Goal: Information Seeking & Learning: Learn about a topic

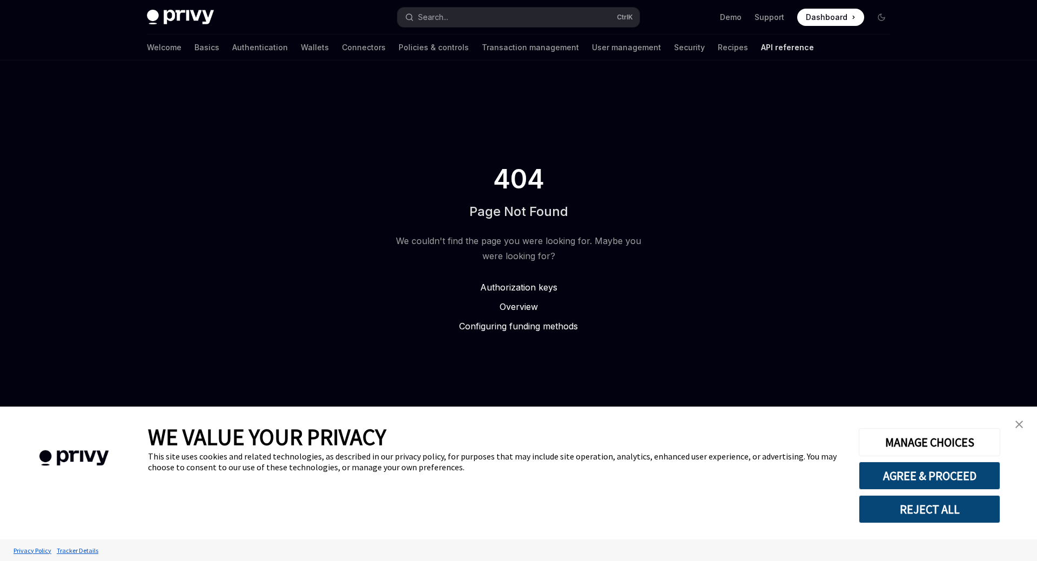
type textarea "*"
click at [819, 14] on span "Dashboard" at bounding box center [827, 17] width 42 height 11
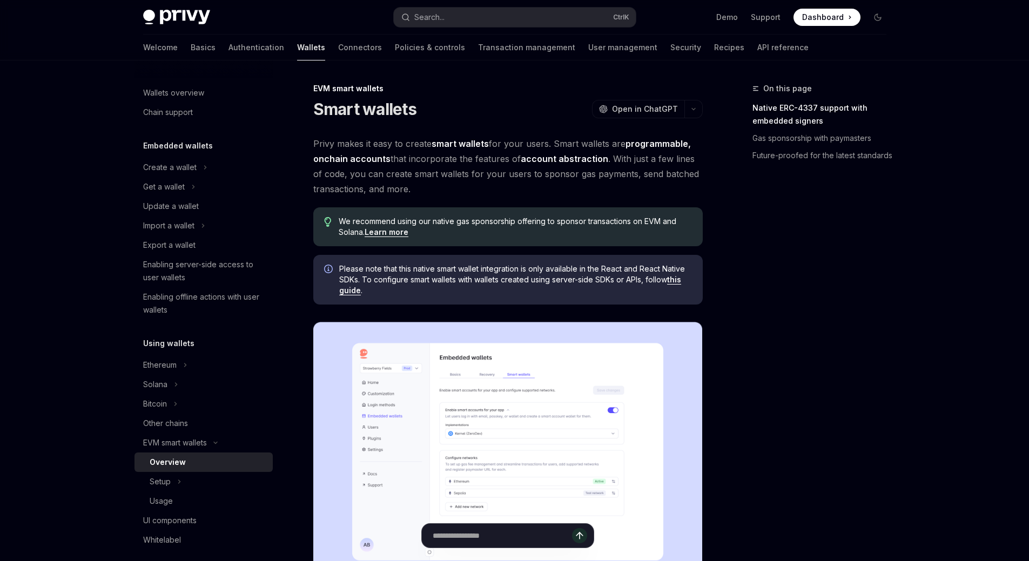
type textarea "*"
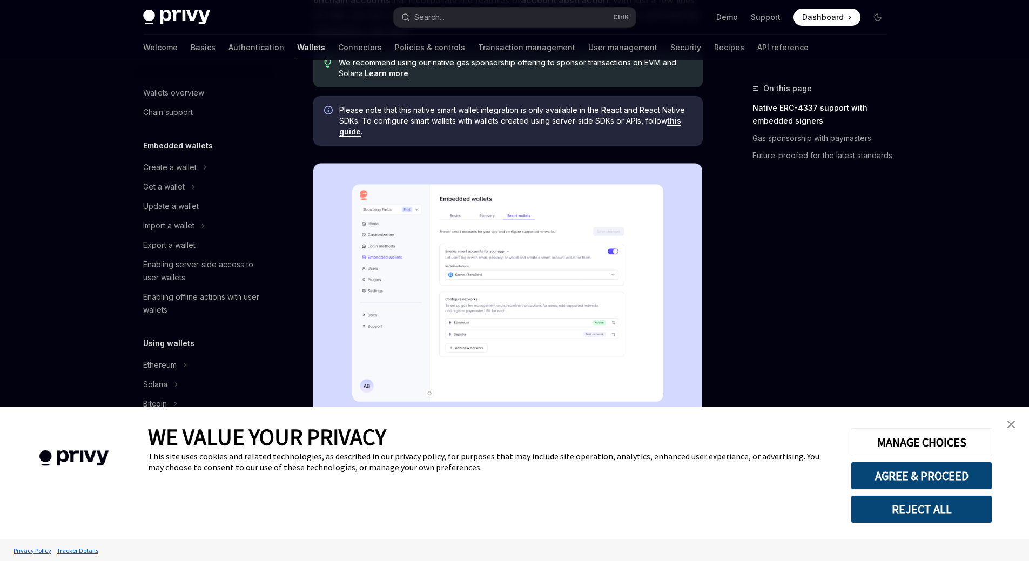
scroll to position [150, 0]
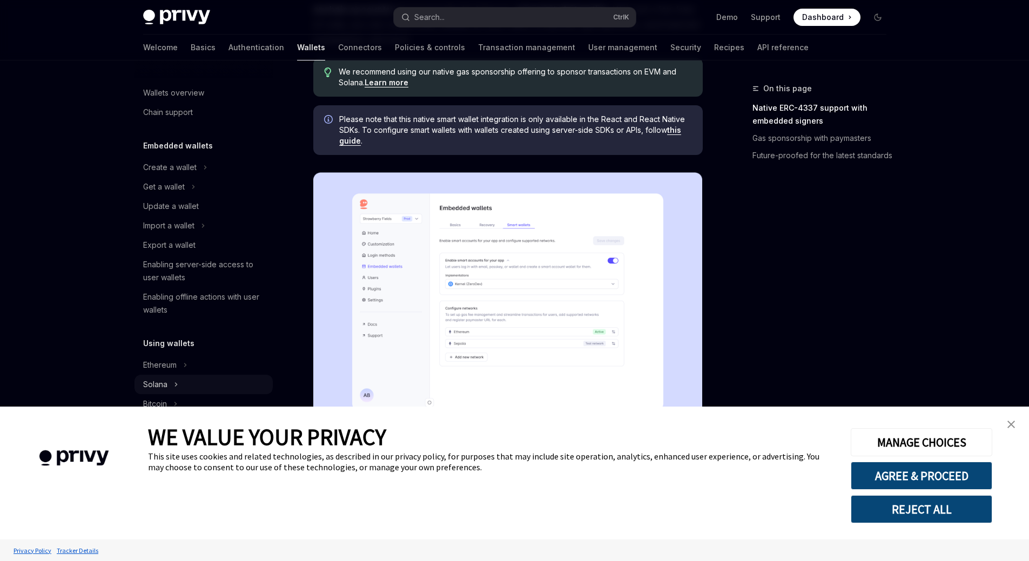
click at [165, 384] on div "Solana" at bounding box center [155, 384] width 24 height 13
type textarea "*"
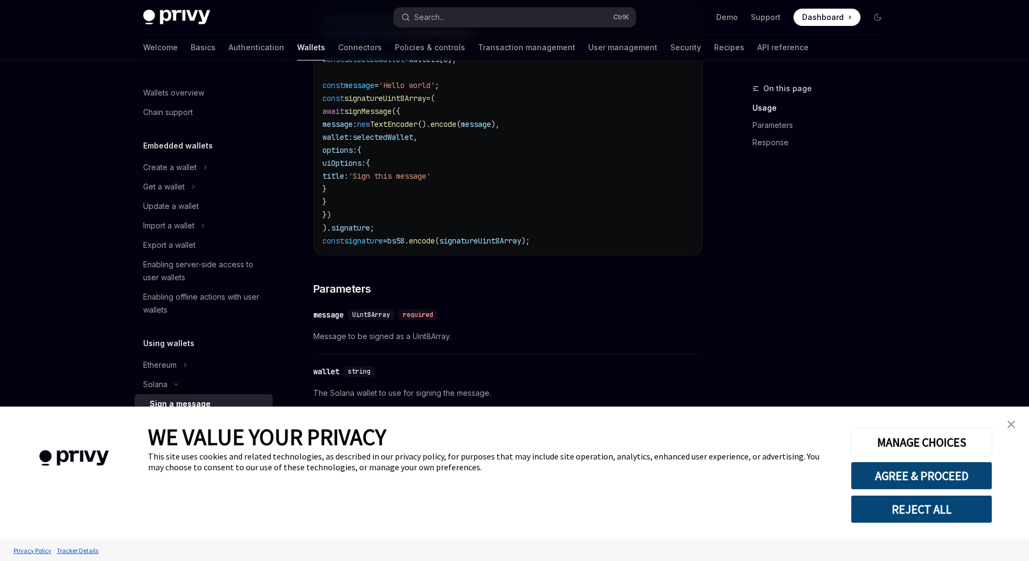
scroll to position [486, 0]
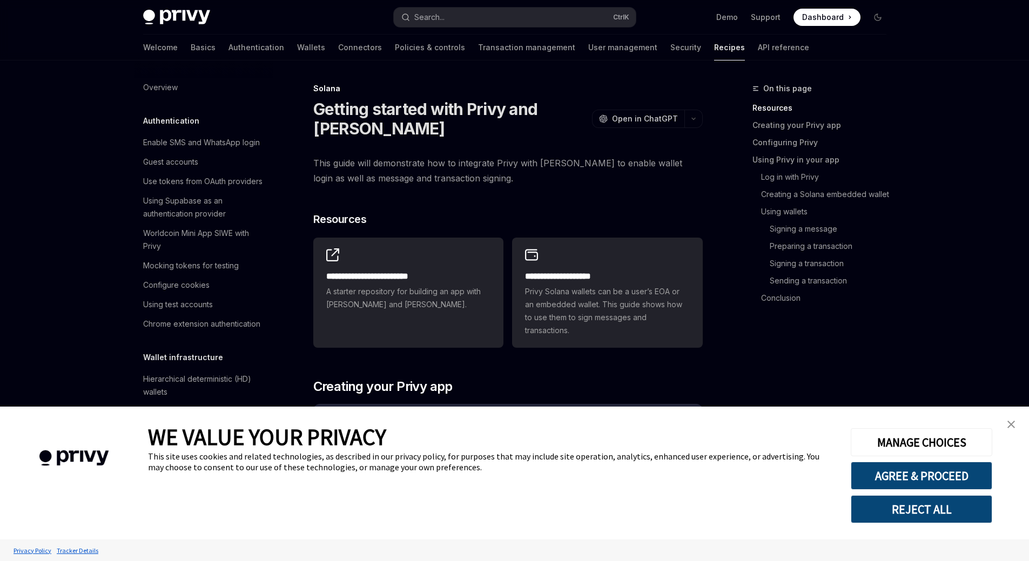
scroll to position [1615, 0]
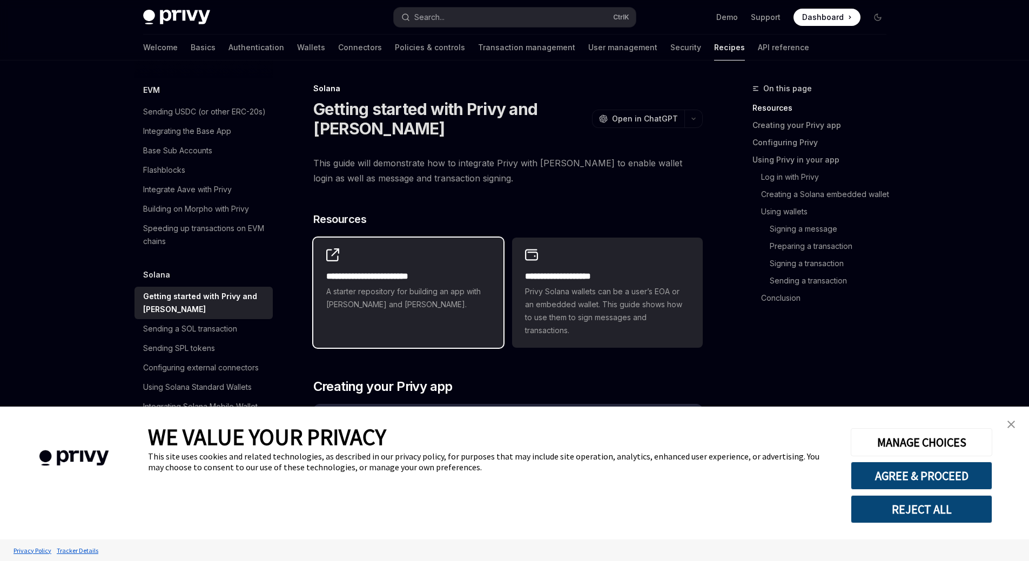
click at [391, 268] on div "**********" at bounding box center [408, 280] width 190 height 84
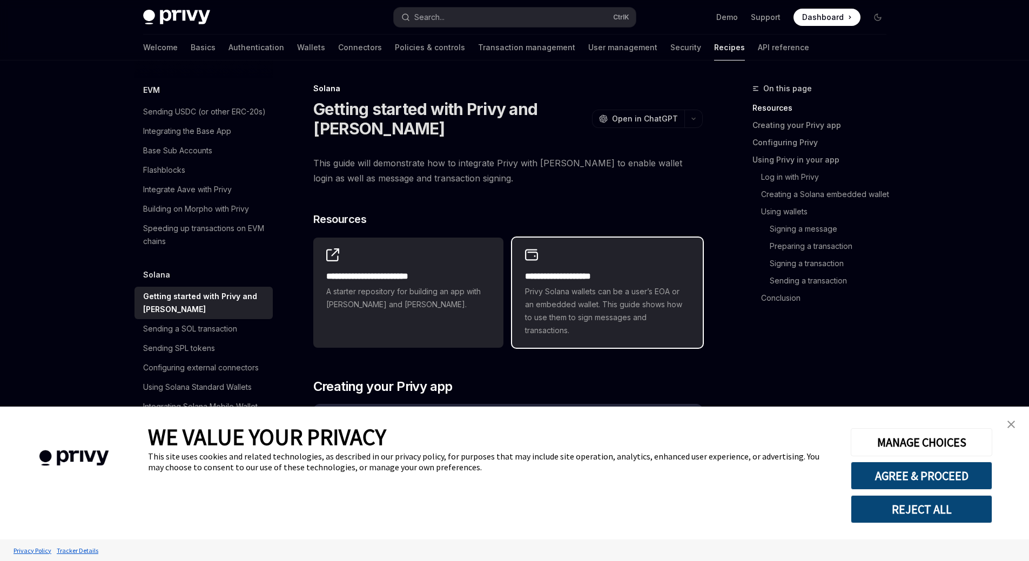
click at [559, 283] on h2 "**********" at bounding box center [607, 276] width 164 height 13
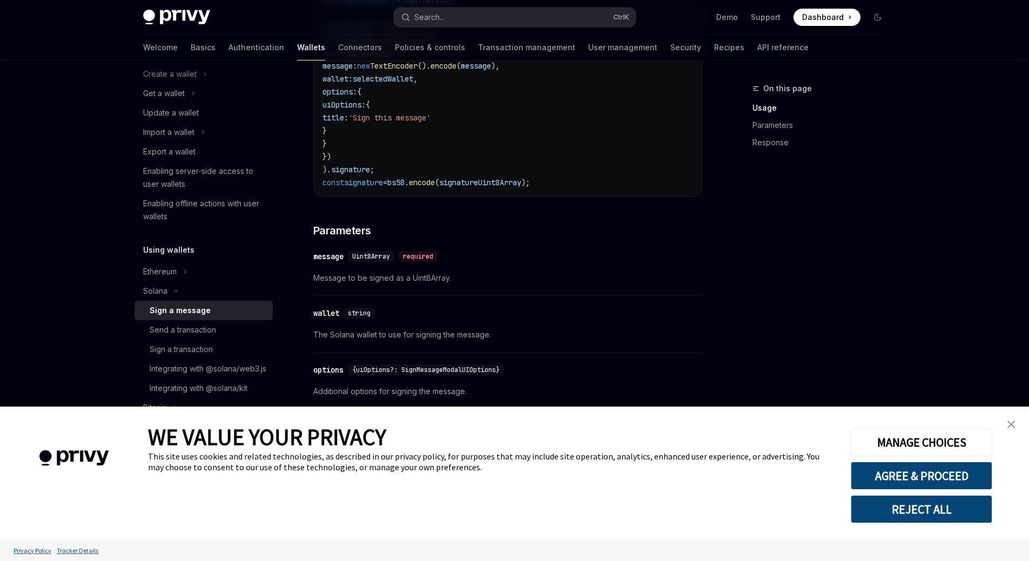
scroll to position [594, 0]
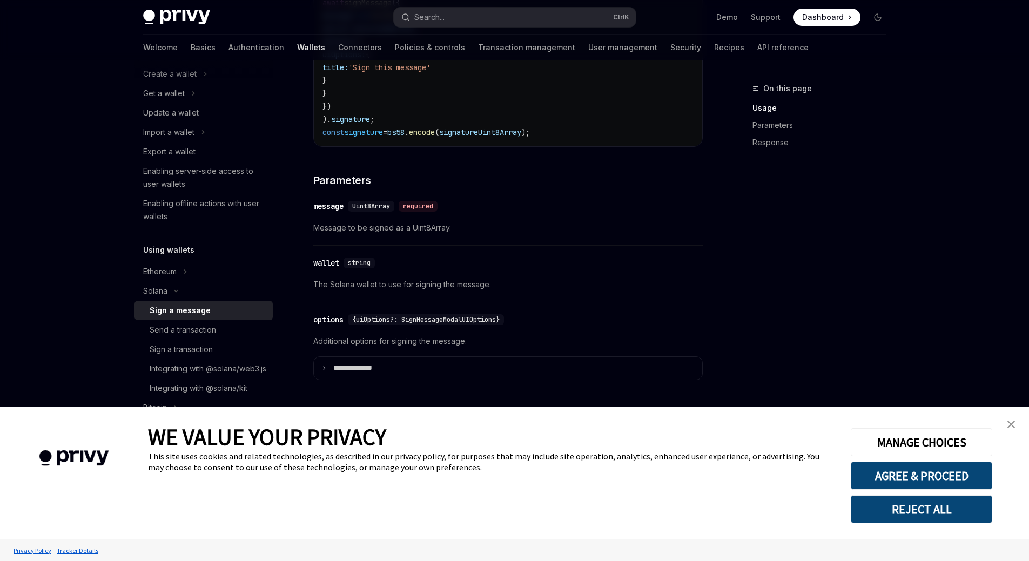
type textarea "*"
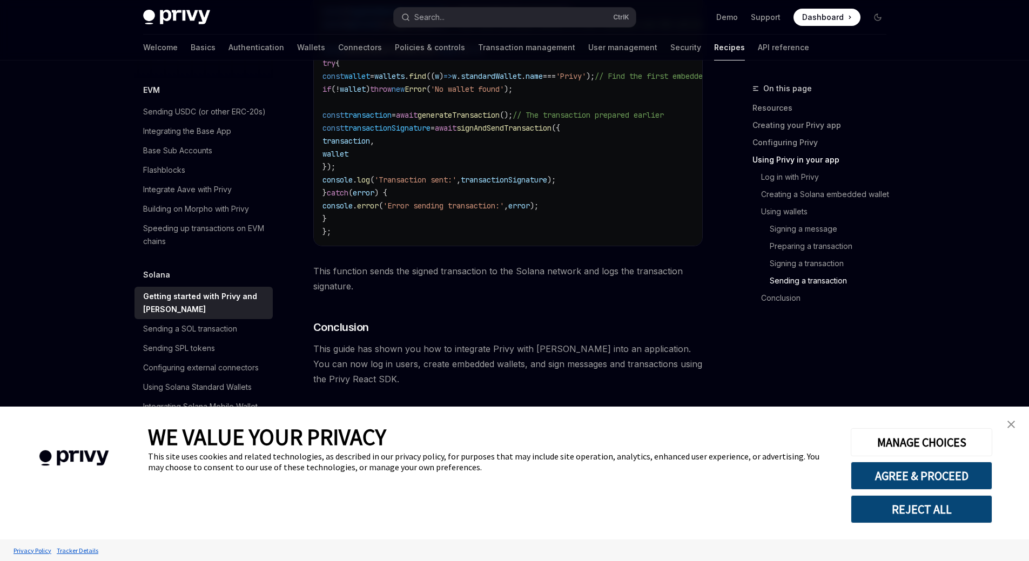
scroll to position [3735, 0]
